Goal: Navigation & Orientation: Find specific page/section

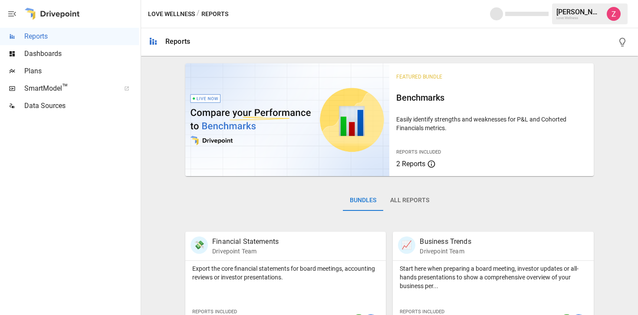
click at [44, 56] on span "Dashboards" at bounding box center [81, 54] width 115 height 10
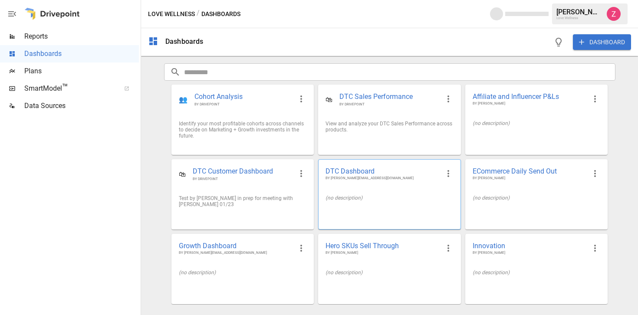
click at [354, 176] on span "BY [PERSON_NAME][EMAIL_ADDRESS][DOMAIN_NAME]" at bounding box center [383, 178] width 114 height 5
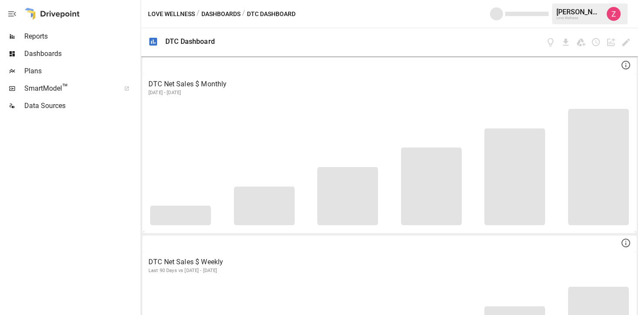
click at [51, 36] on span "Reports" at bounding box center [81, 36] width 115 height 10
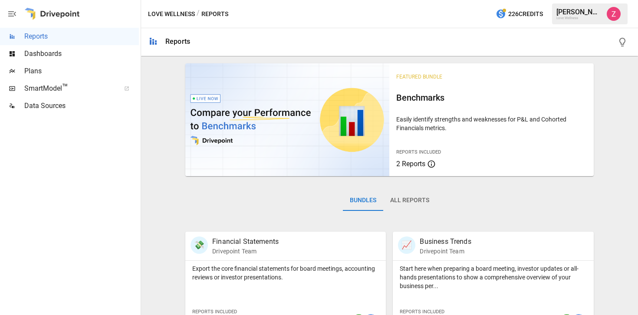
click at [43, 50] on span "Dashboards" at bounding box center [81, 54] width 115 height 10
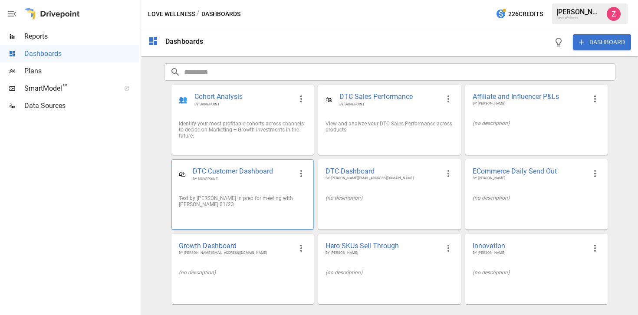
click at [261, 189] on div "Test by [PERSON_NAME] in prep for meeting with [PERSON_NAME] 01/23" at bounding box center [243, 201] width 142 height 26
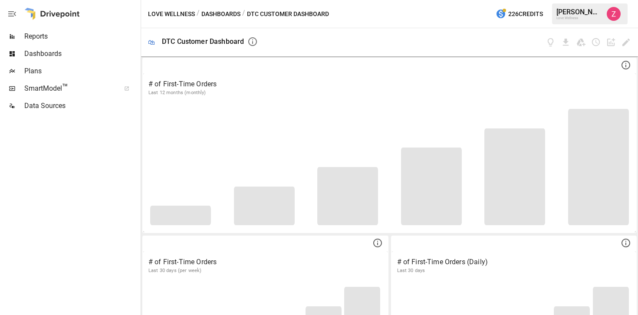
click at [40, 47] on div "Dashboards" at bounding box center [69, 53] width 139 height 17
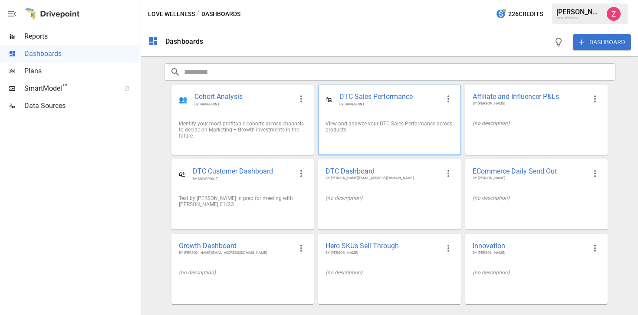
click at [350, 107] on span "BY DRIVEPOINT" at bounding box center [390, 104] width 100 height 5
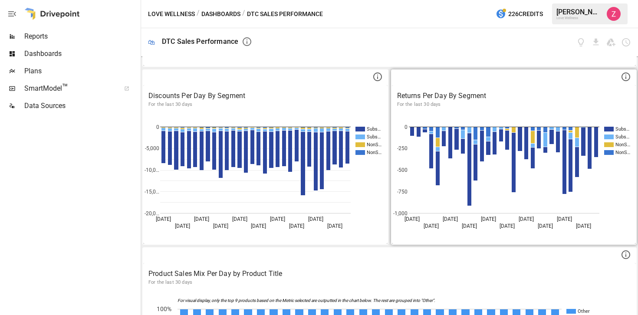
scroll to position [453, 0]
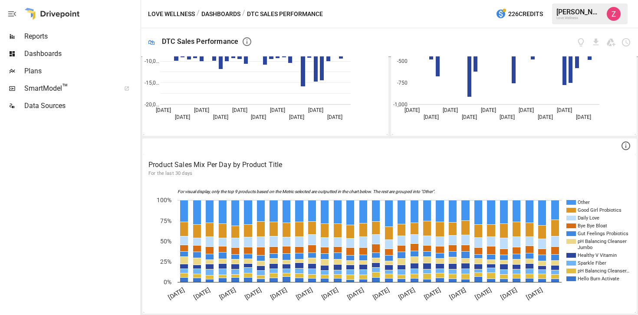
click at [107, 190] on div at bounding box center [69, 215] width 139 height 201
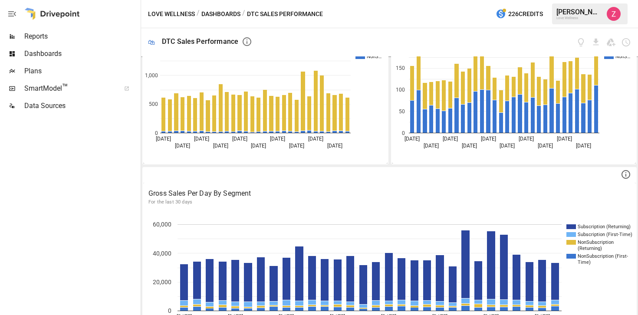
scroll to position [65, 0]
